Goal: Task Accomplishment & Management: Use online tool/utility

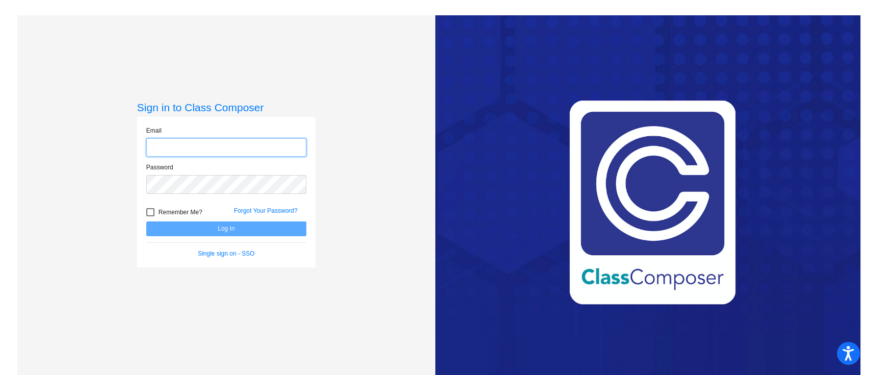
type input "[EMAIL_ADDRESS][DOMAIN_NAME]"
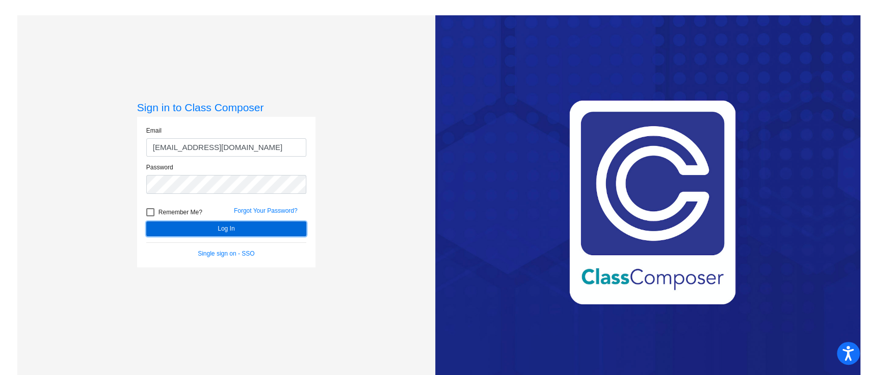
click at [219, 224] on button "Log In" at bounding box center [226, 228] width 160 height 15
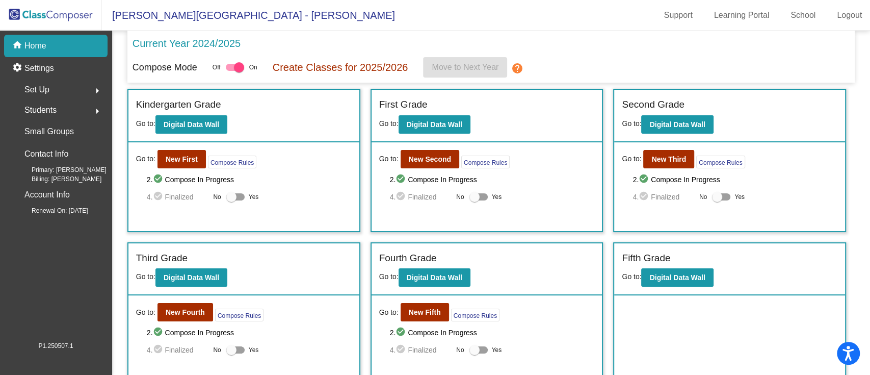
click at [656, 146] on div "Go to: New Third Compose Rules 2. check_circle Compose In Progress 4. check_cir…" at bounding box center [729, 186] width 231 height 89
click at [652, 164] on button "New Third" at bounding box center [668, 159] width 51 height 18
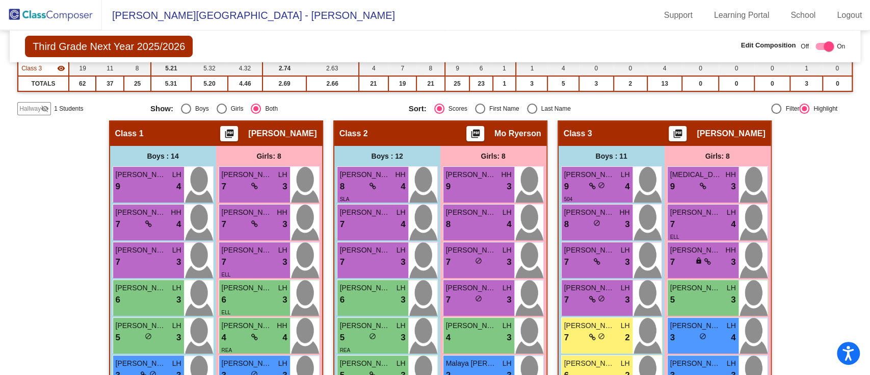
scroll to position [150, 0]
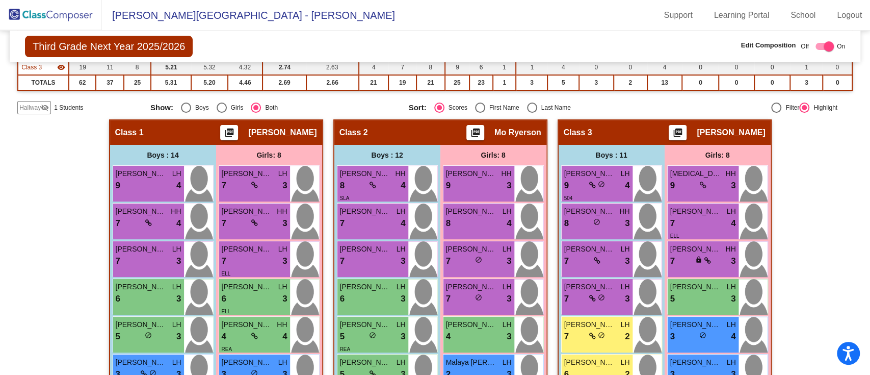
click at [251, 187] on icon at bounding box center [254, 184] width 7 height 7
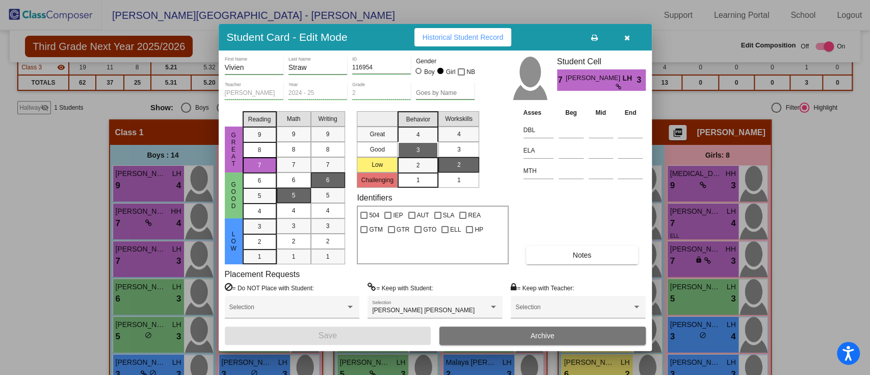
click at [626, 37] on icon "button" at bounding box center [627, 37] width 6 height 7
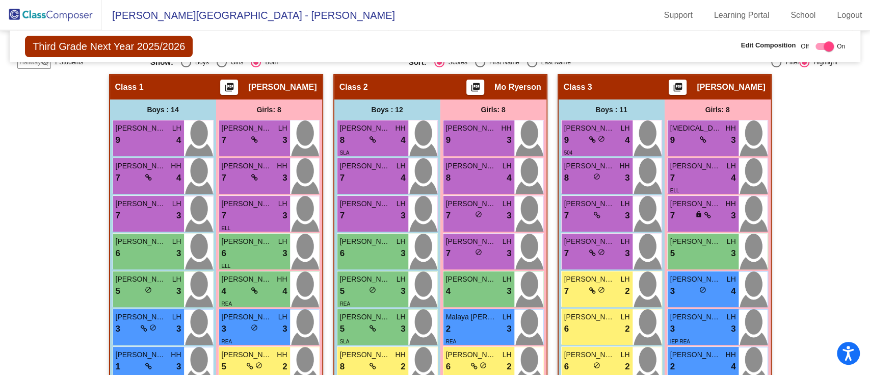
scroll to position [196, 0]
click at [707, 201] on span "Lizzie Pearl Stewart" at bounding box center [695, 203] width 51 height 11
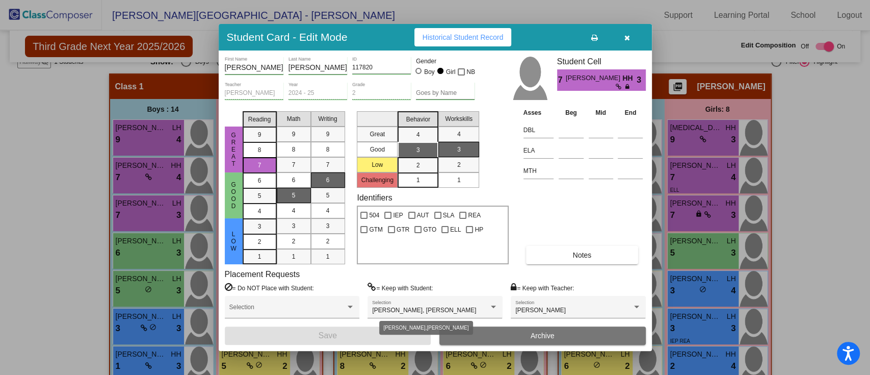
click at [489, 309] on div at bounding box center [493, 306] width 9 height 7
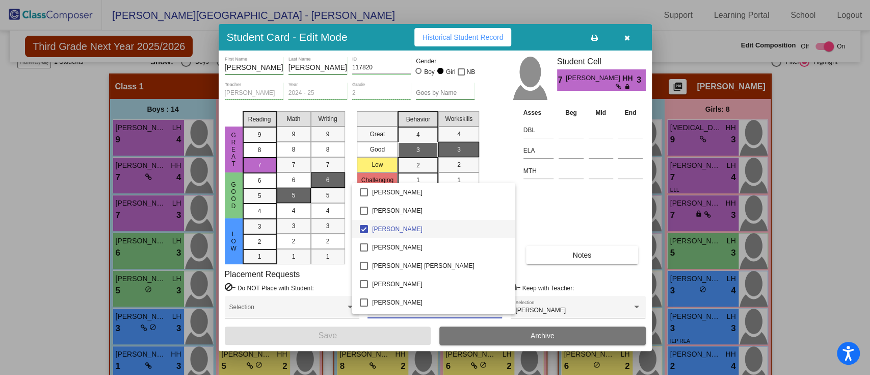
click at [576, 209] on div at bounding box center [435, 187] width 870 height 375
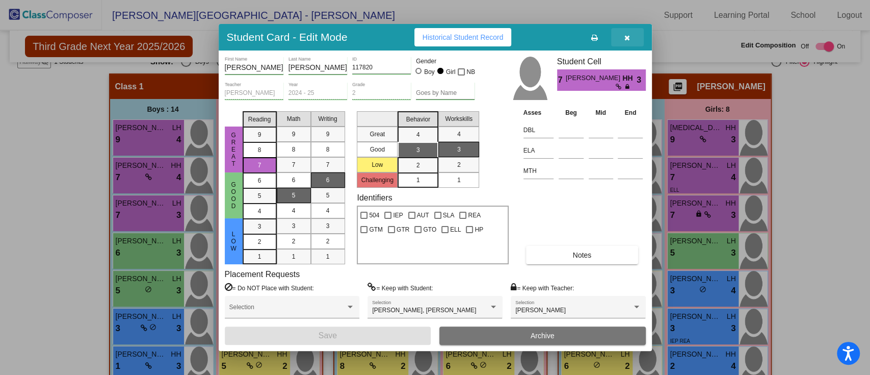
click at [630, 41] on button "button" at bounding box center [627, 37] width 33 height 18
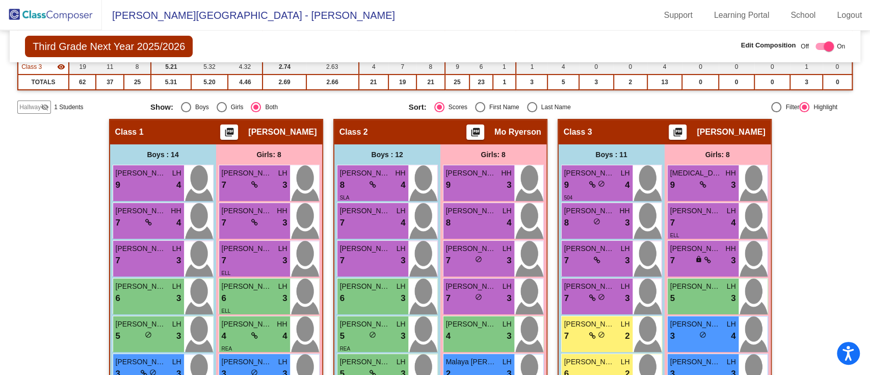
scroll to position [150, 0]
